Goal: Task Accomplishment & Management: Manage account settings

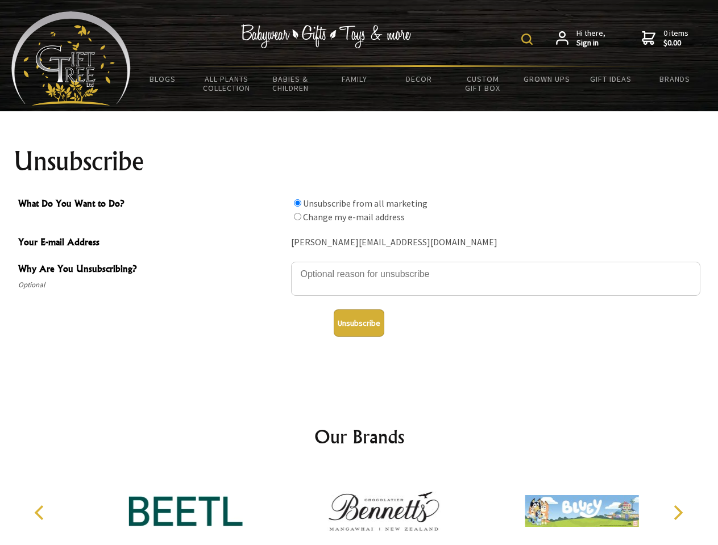
click at [528, 39] on img at bounding box center [526, 39] width 11 height 11
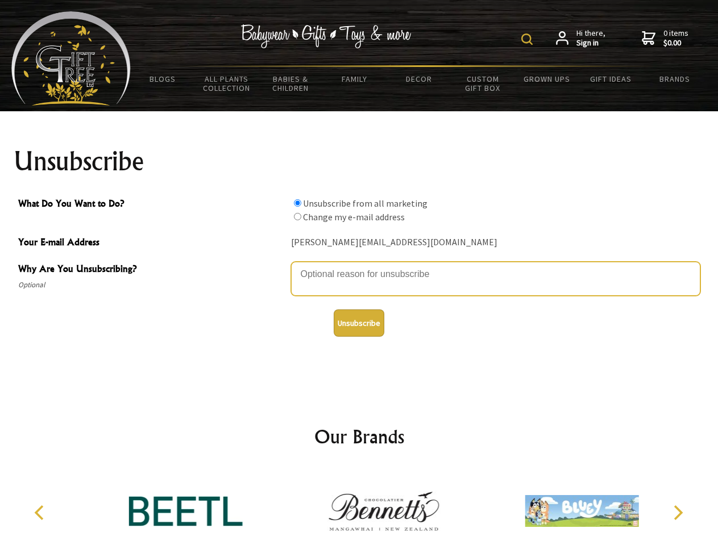
click at [359, 266] on textarea "Why Are You Unsubscribing?" at bounding box center [495, 279] width 409 height 34
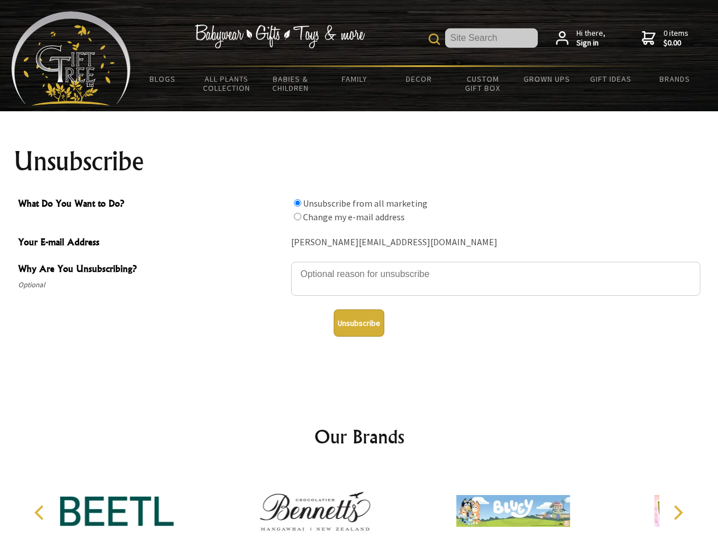
click at [297, 203] on input "What Do You Want to Do?" at bounding box center [297, 202] width 7 height 7
click at [297, 216] on input "What Do You Want to Do?" at bounding box center [297, 216] width 7 height 7
radio input "true"
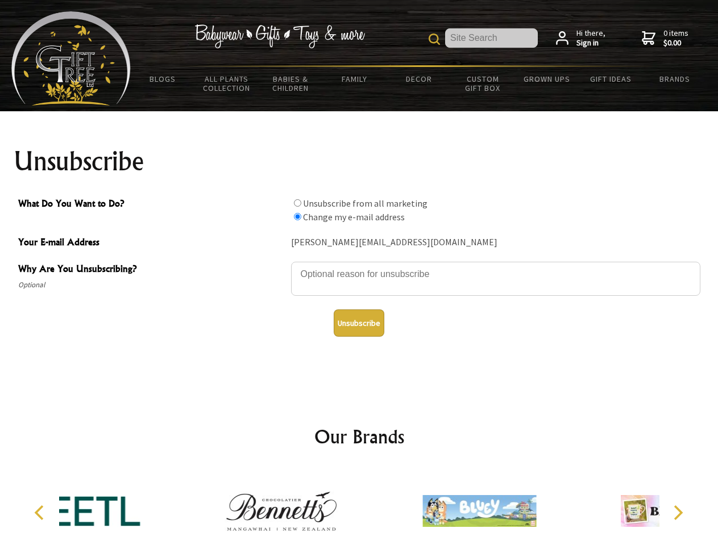
click at [358, 323] on button "Unsubscribe" at bounding box center [358, 323] width 51 height 27
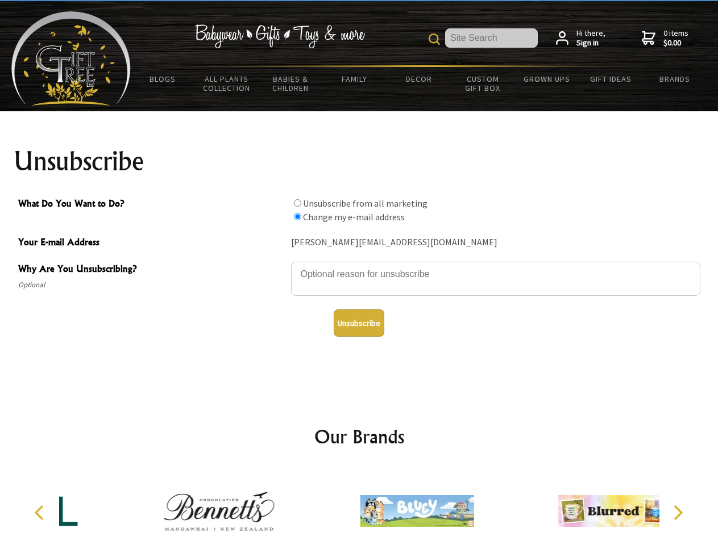
click at [41, 513] on icon "Previous" at bounding box center [40, 513] width 15 height 15
click at [677, 513] on icon "Next" at bounding box center [676, 513] width 15 height 15
